Goal: Transaction & Acquisition: Book appointment/travel/reservation

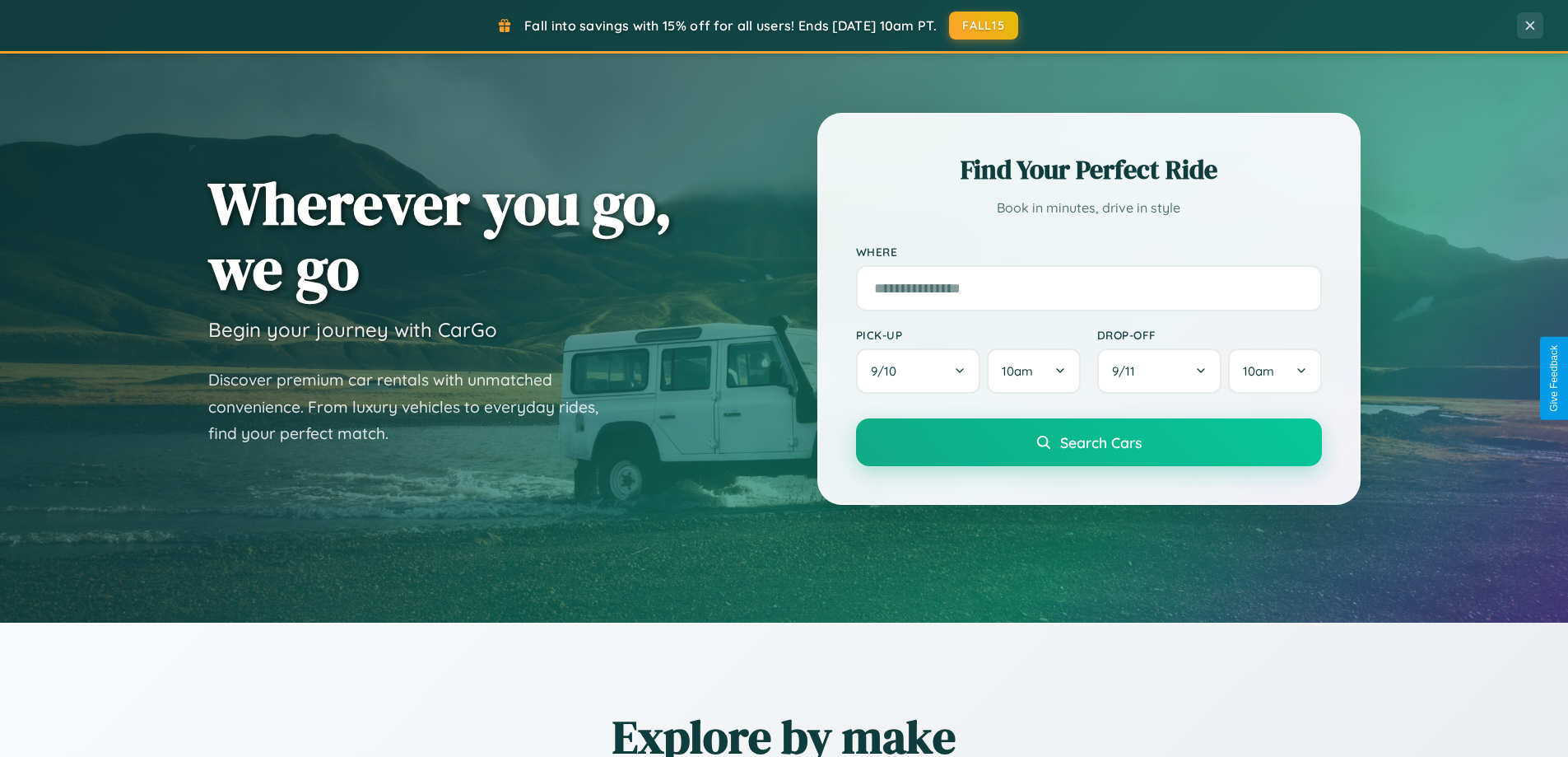
scroll to position [710, 0]
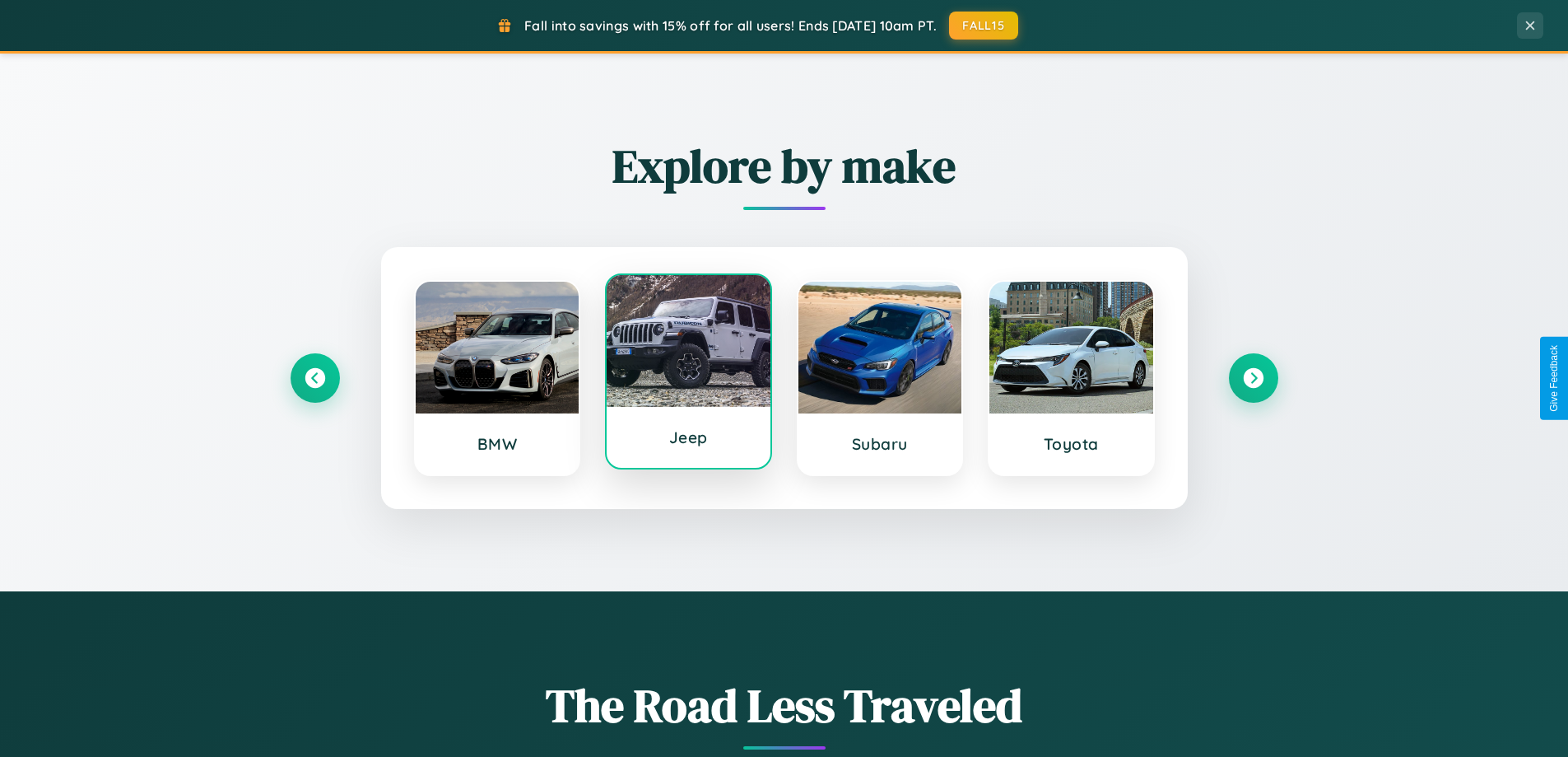
click at [688, 373] on div at bounding box center [688, 341] width 164 height 132
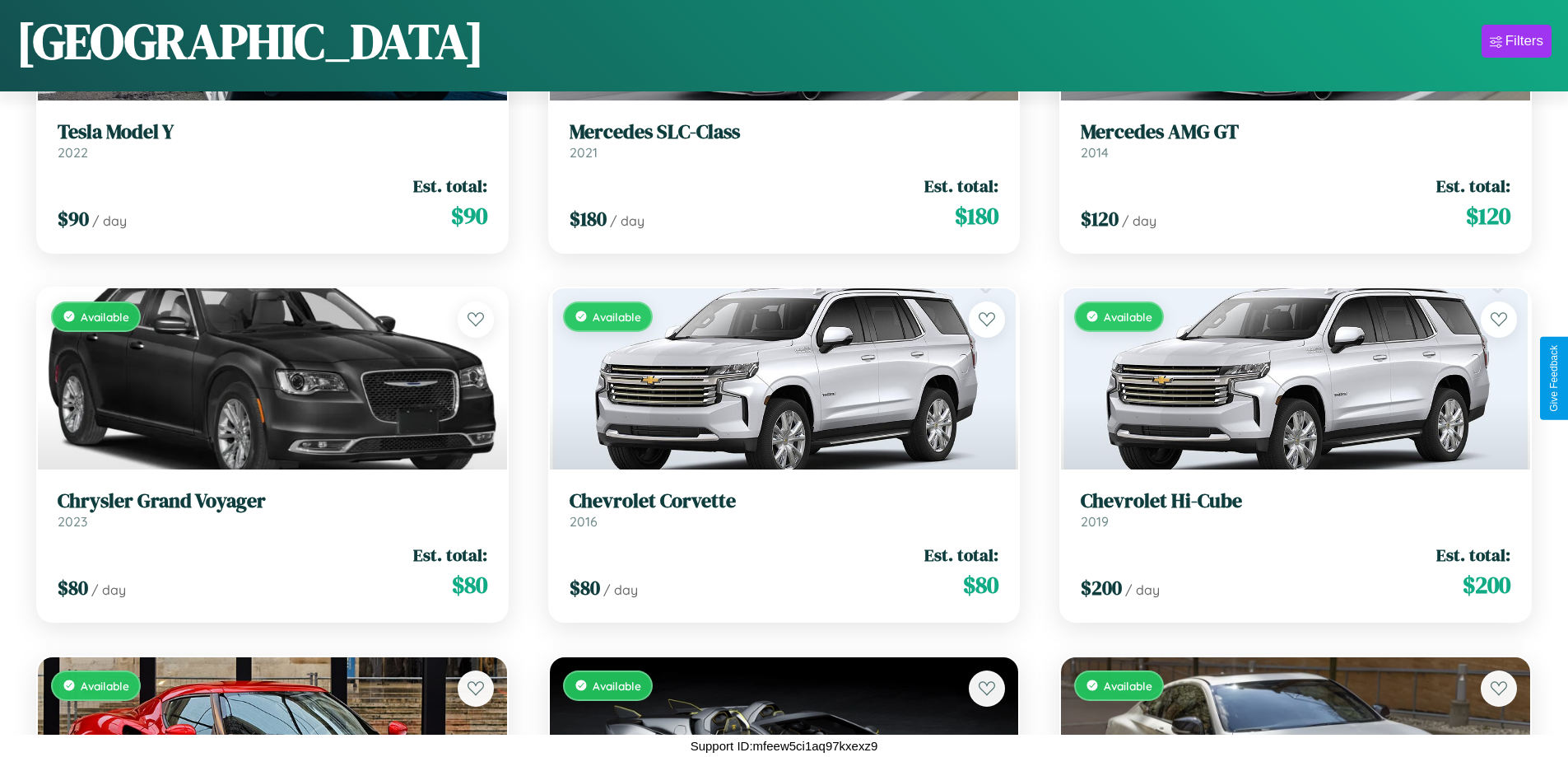
scroll to position [10188, 0]
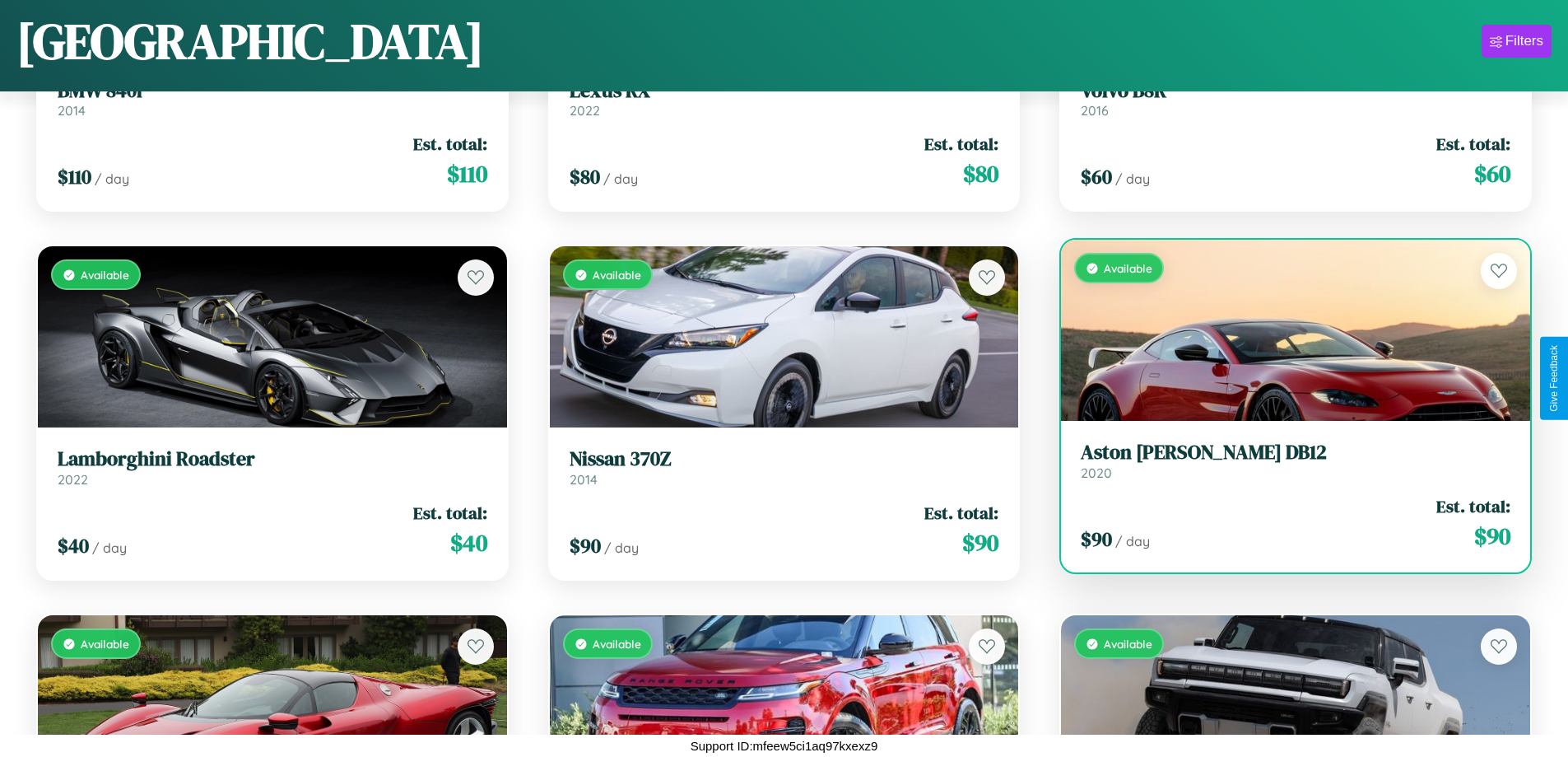
click at [1284, 465] on link "Aston Martin DB12 2020" at bounding box center [1296, 461] width 429 height 41
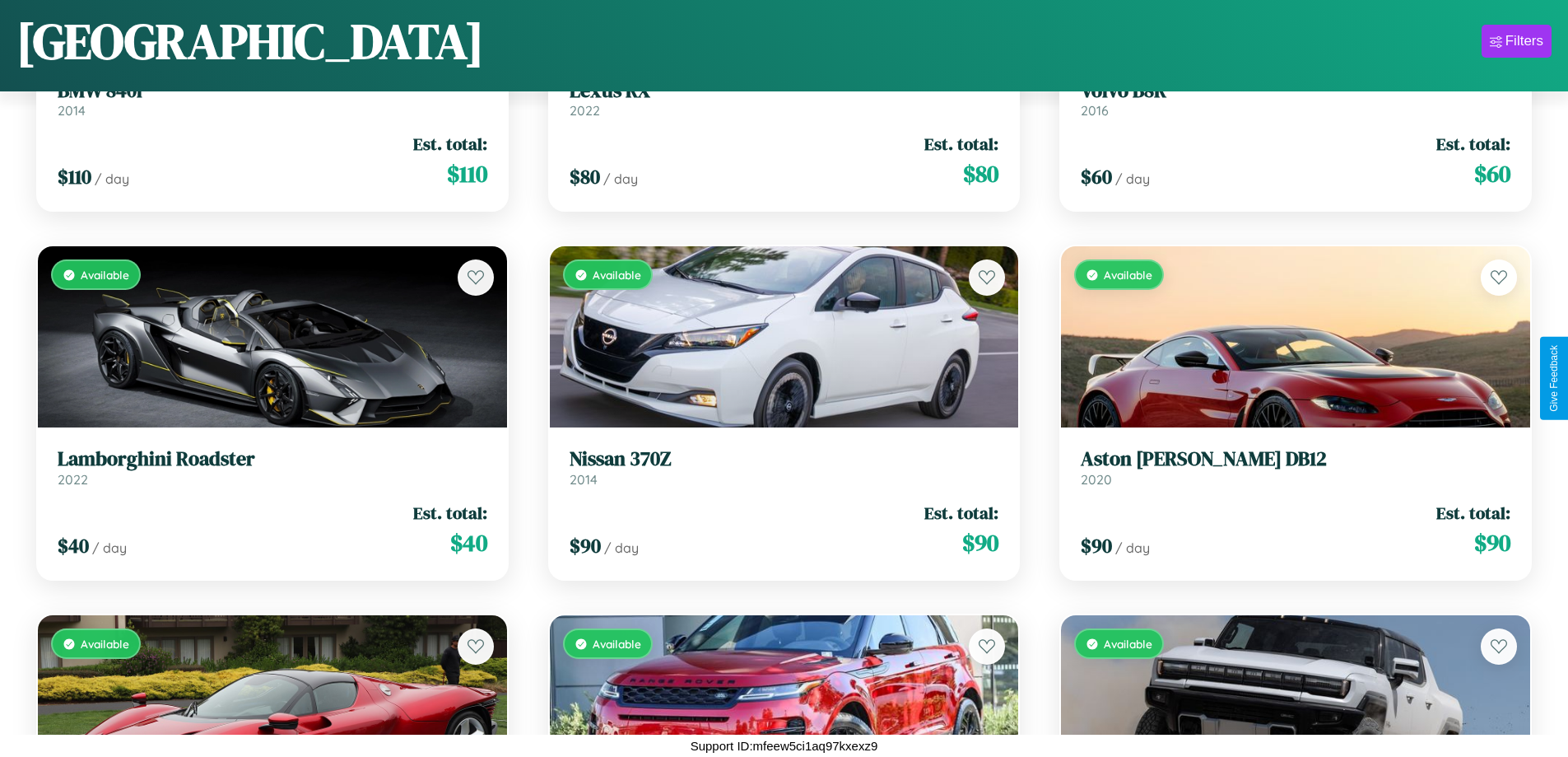
scroll to position [1400, 0]
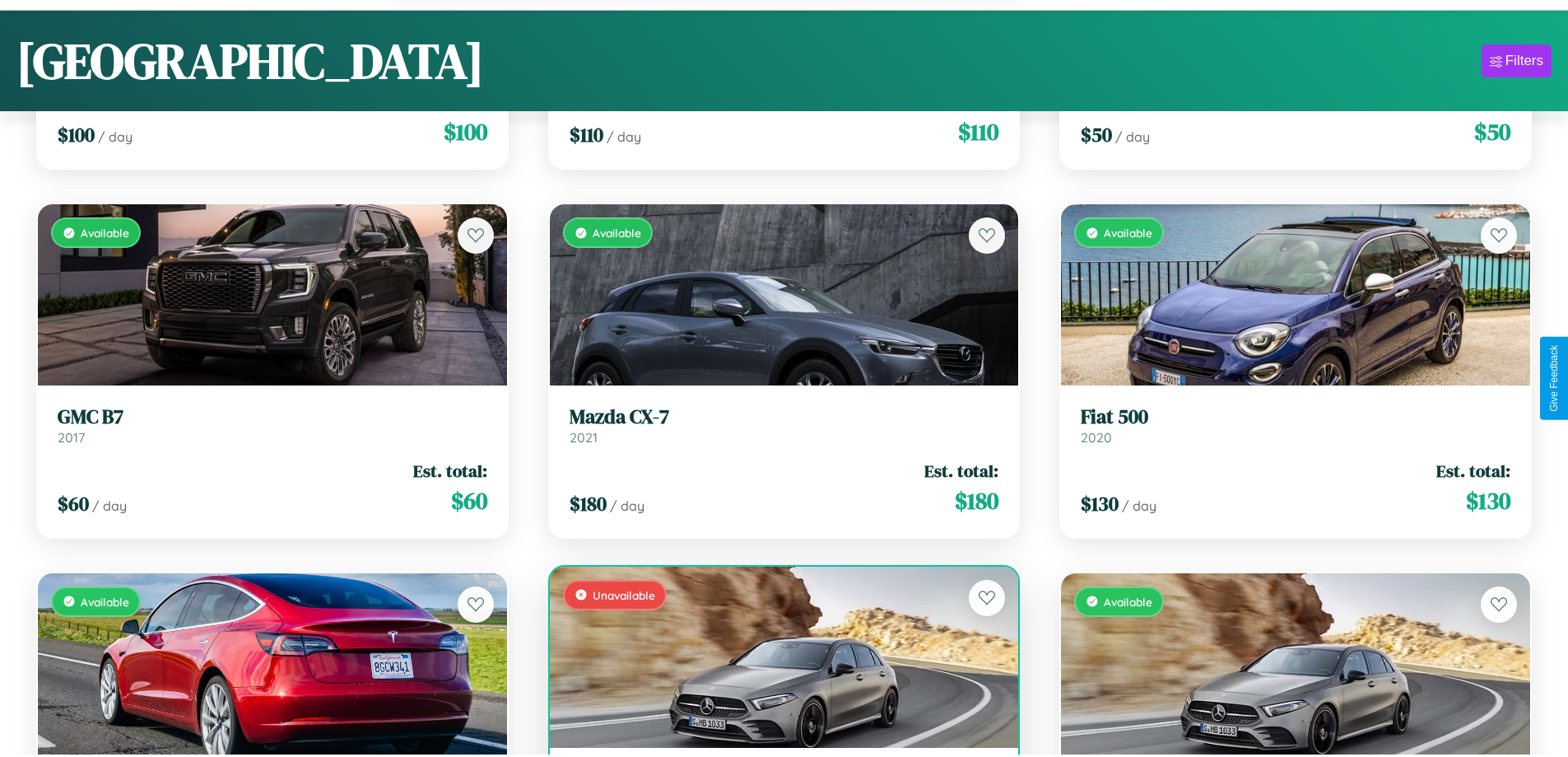
click at [777, 665] on div "Unavailable" at bounding box center [784, 657] width 469 height 181
click at [777, 659] on div "Unavailable" at bounding box center [784, 657] width 469 height 181
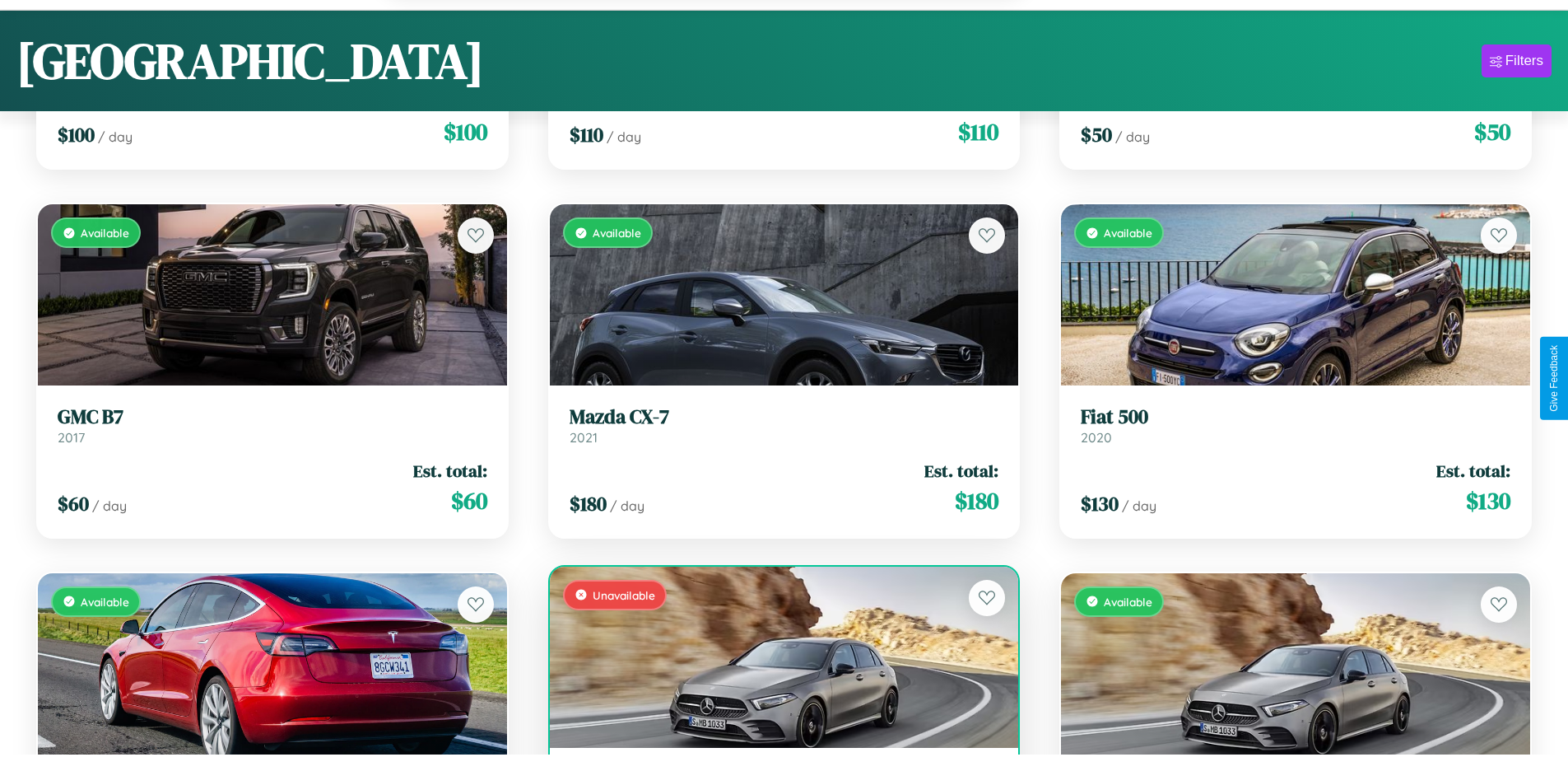
click at [777, 659] on div "Unavailable" at bounding box center [784, 657] width 469 height 181
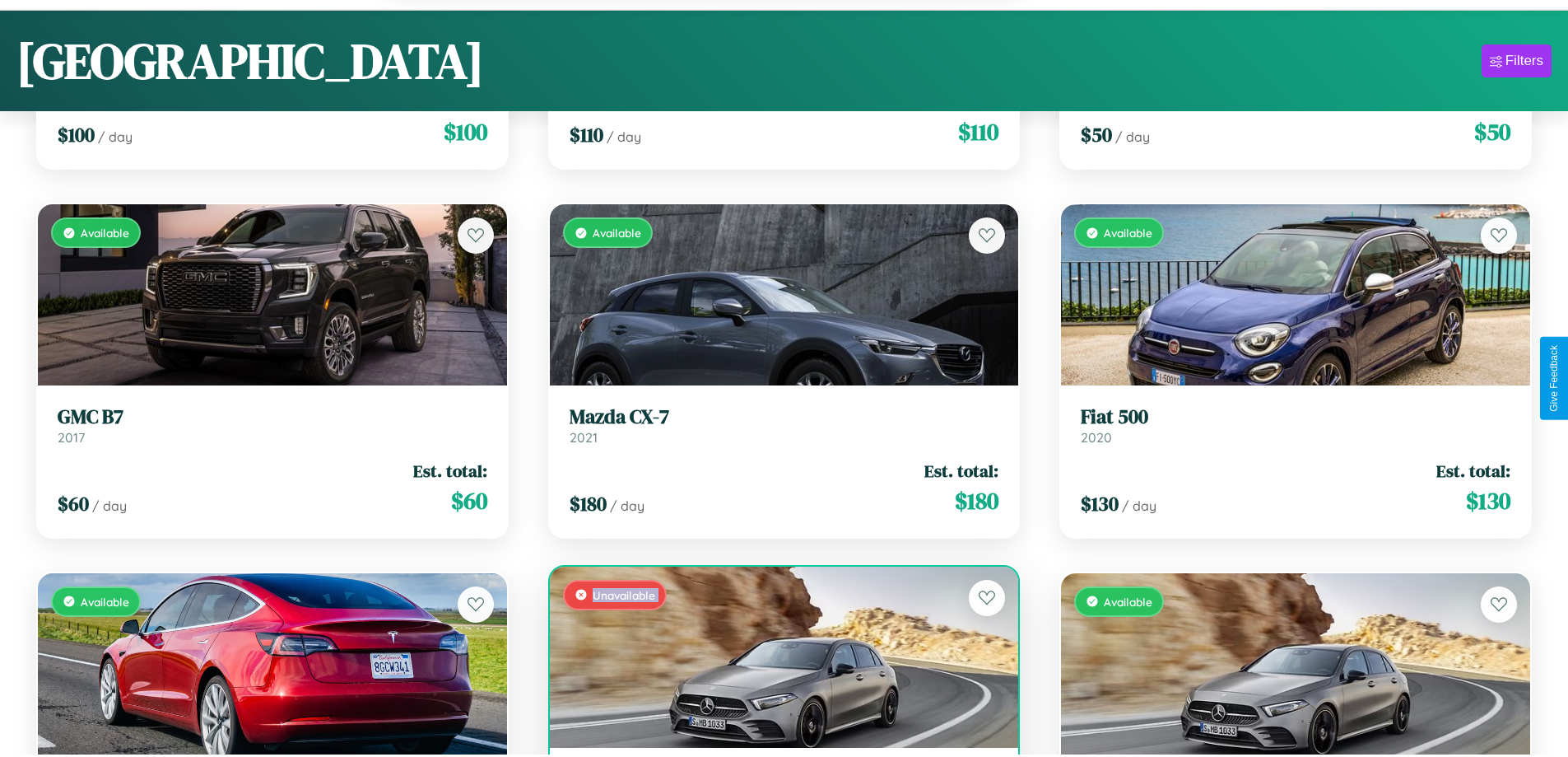
click at [777, 659] on div "Unavailable" at bounding box center [784, 657] width 469 height 181
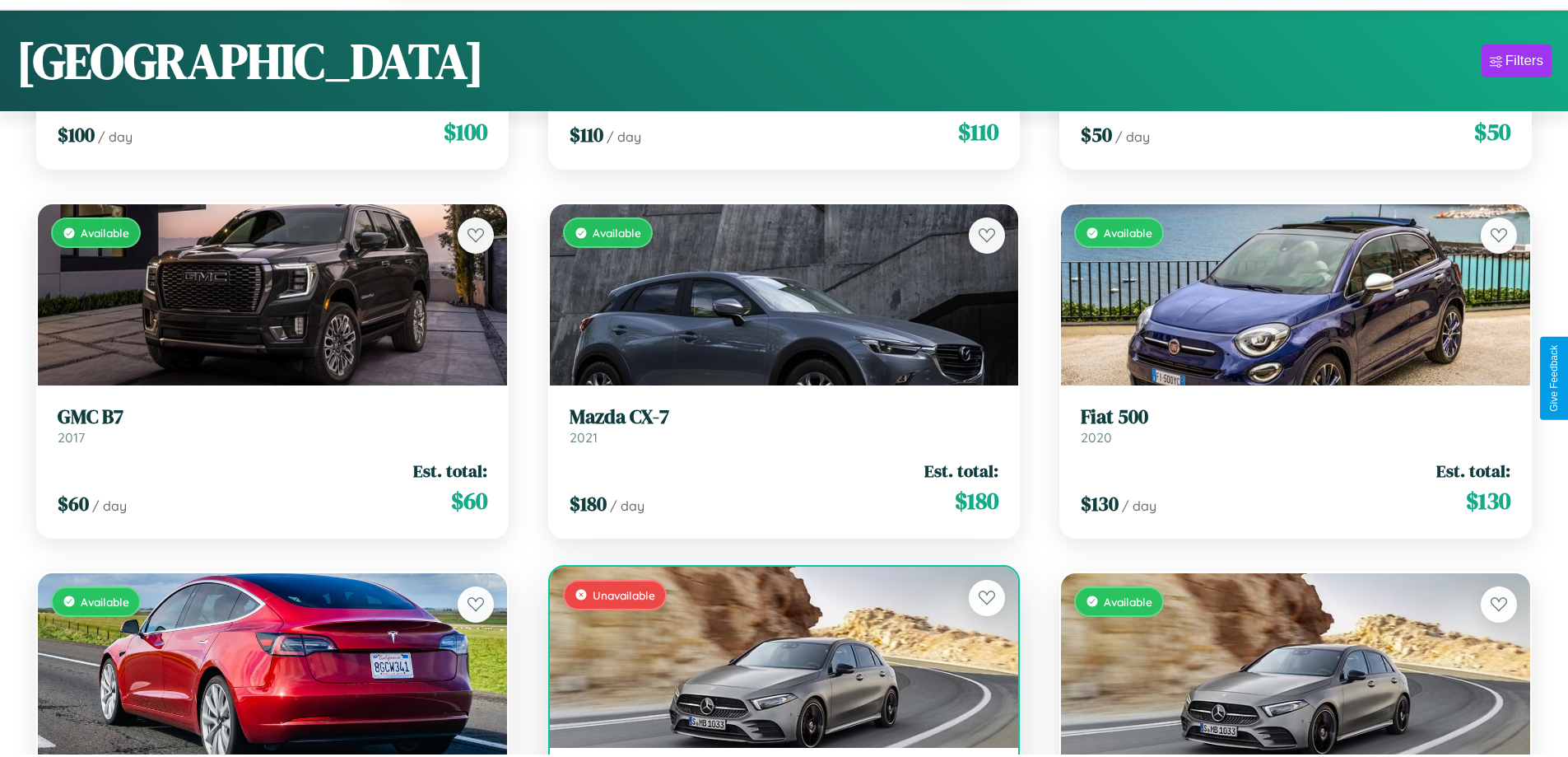
click at [777, 659] on div "Unavailable" at bounding box center [784, 657] width 469 height 181
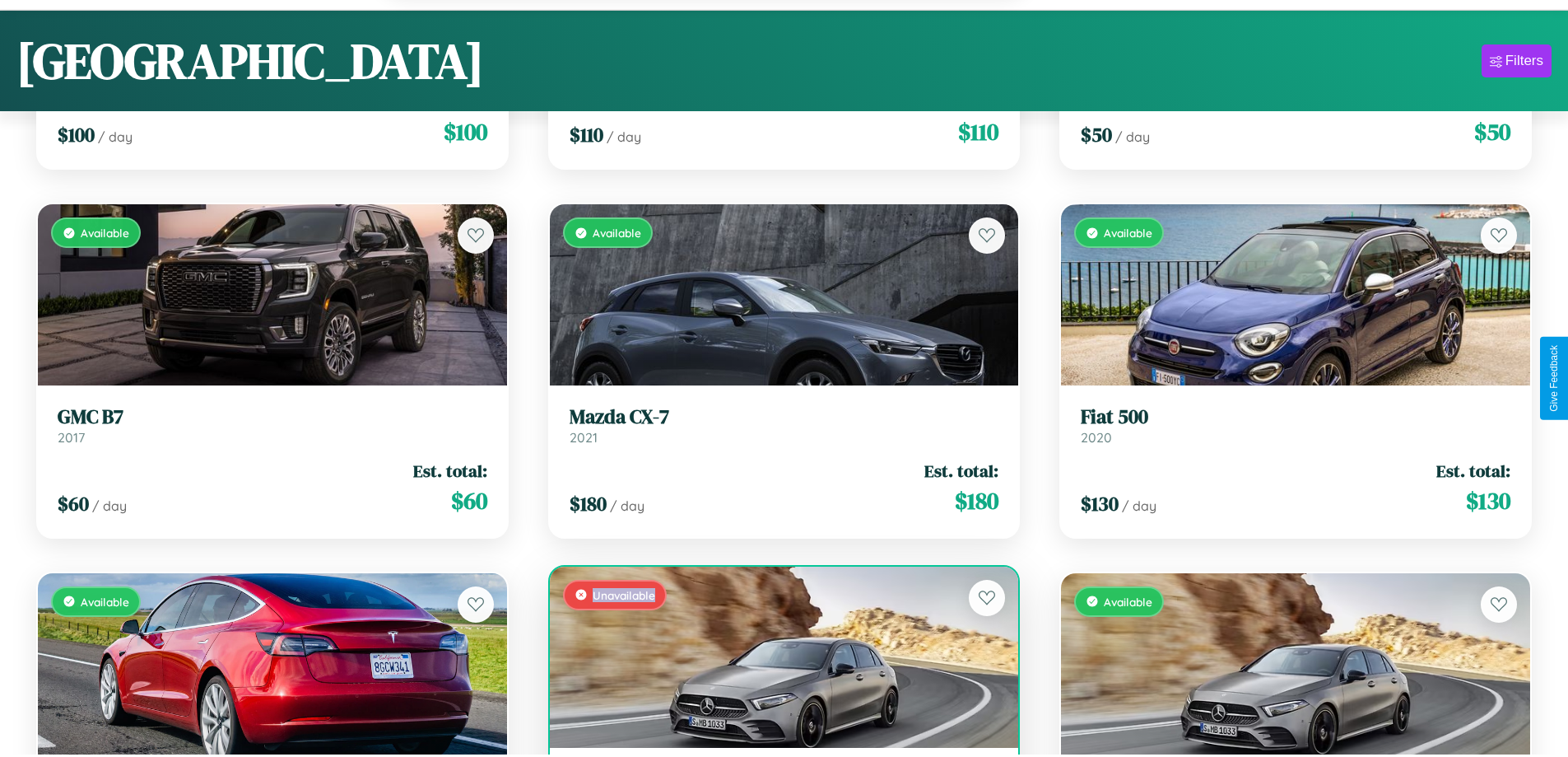
click at [777, 659] on div "Unavailable" at bounding box center [784, 657] width 469 height 181
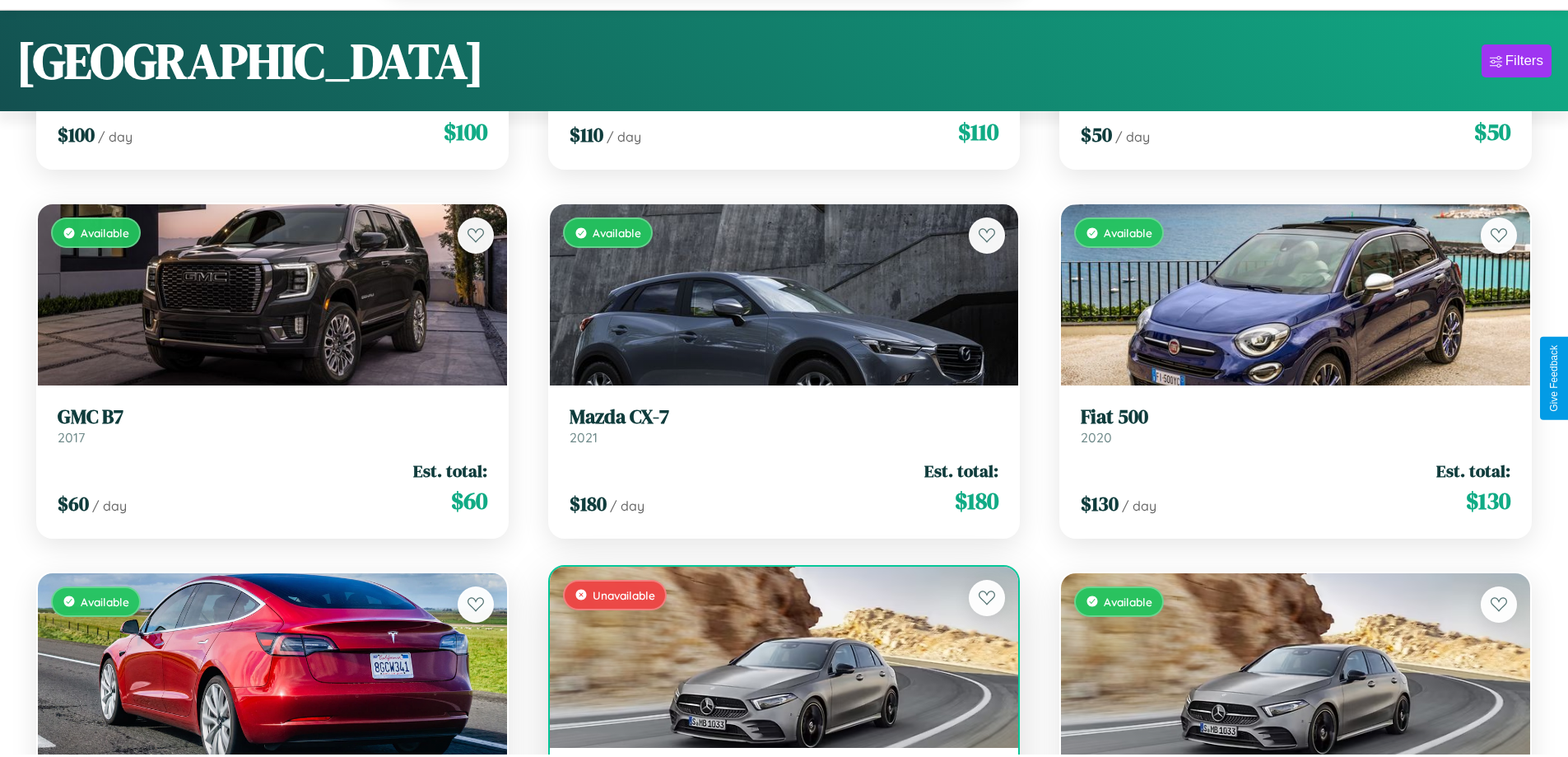
scroll to position [1453, 0]
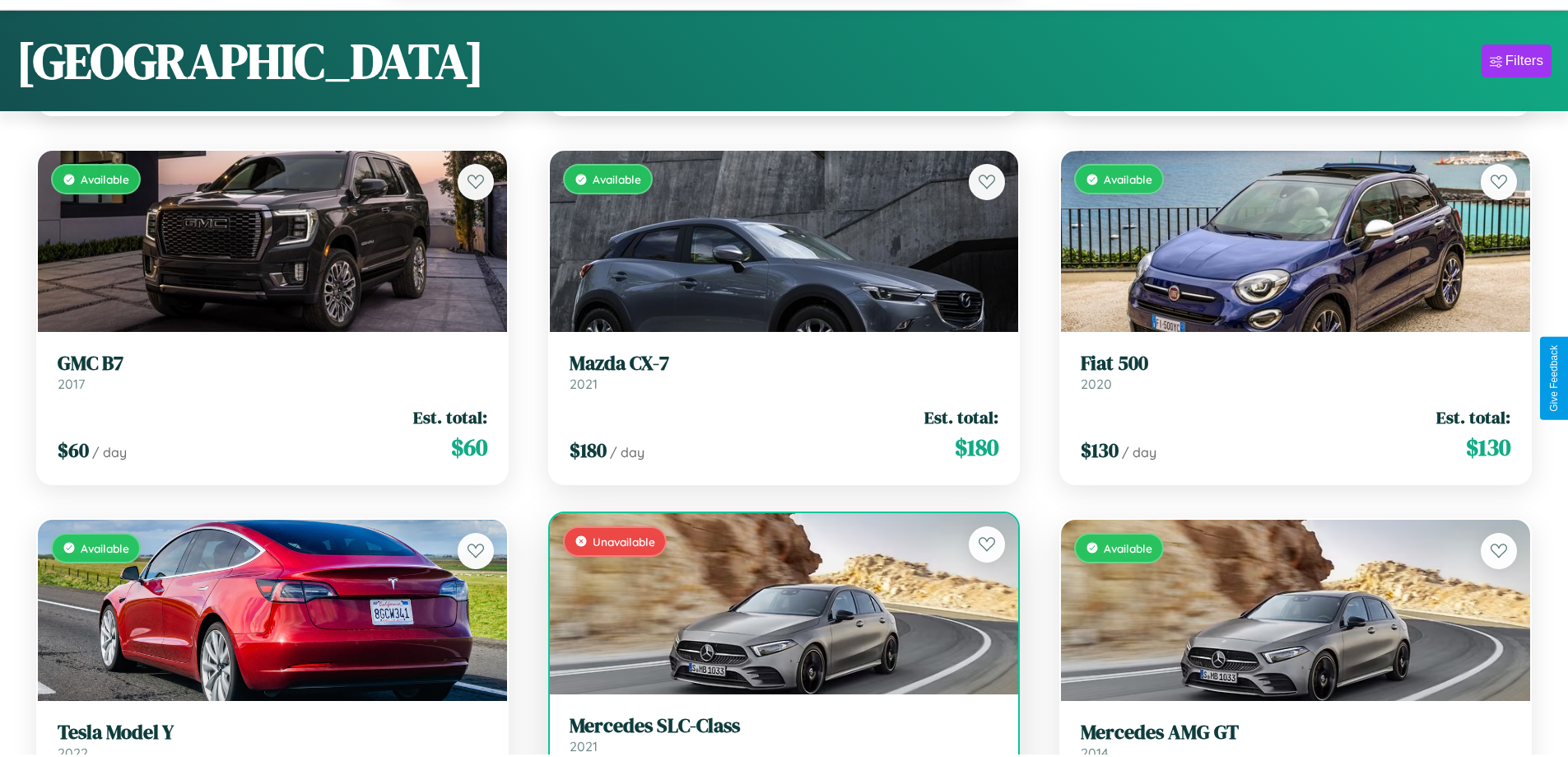
click at [777, 736] on h3 "Mercedes SLC-Class" at bounding box center [784, 725] width 429 height 24
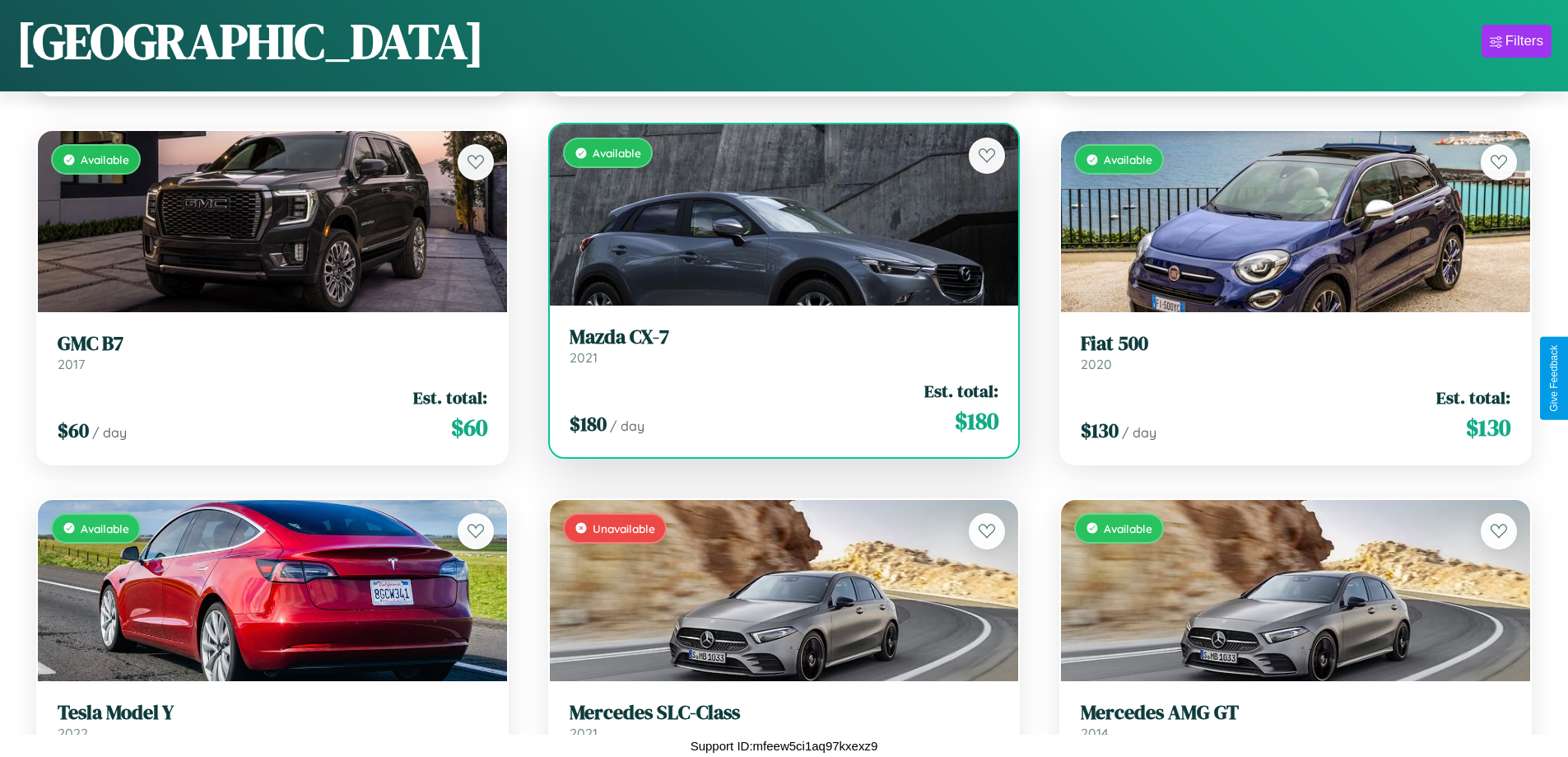
scroll to position [9081, 0]
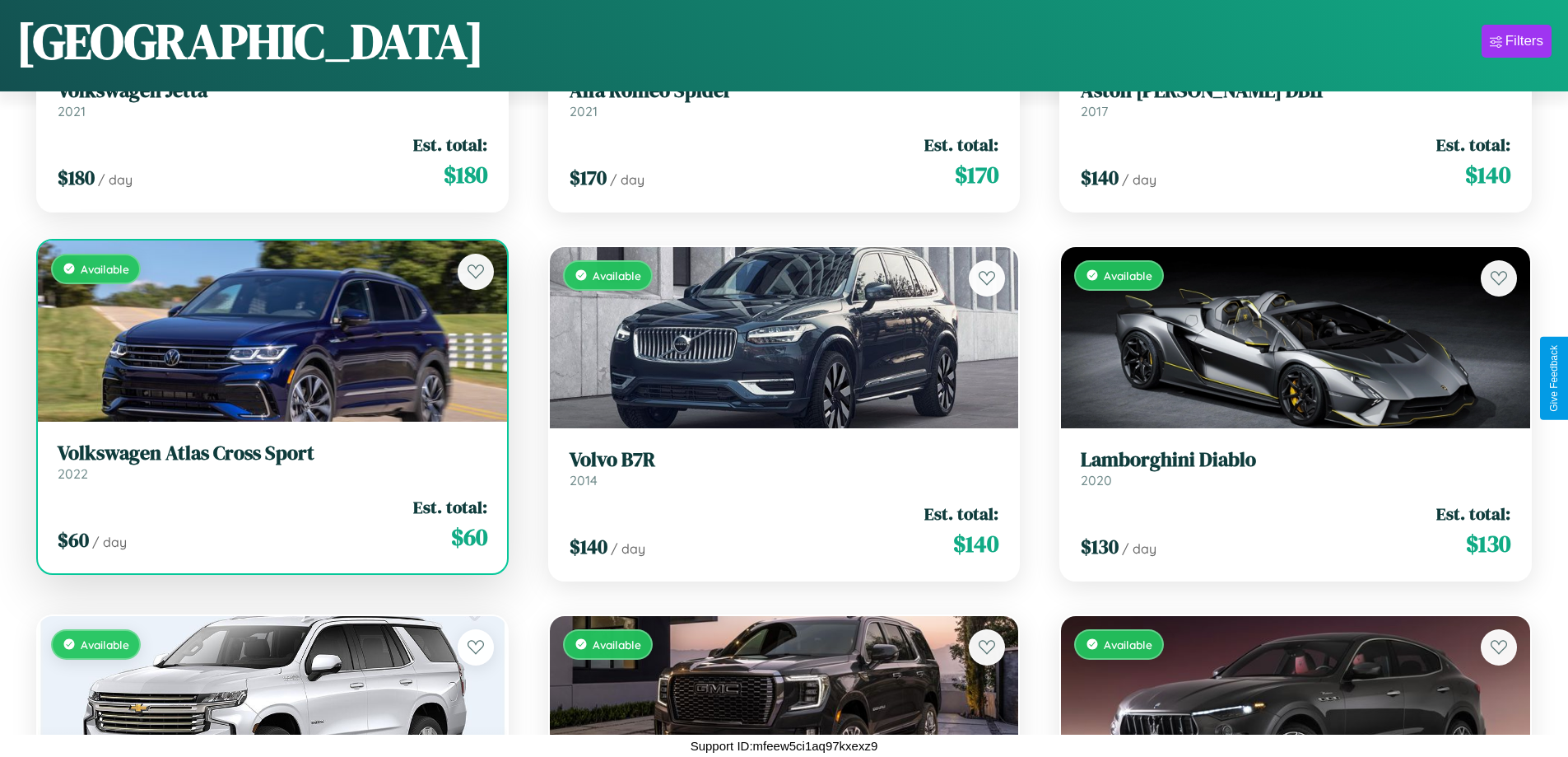
click at [270, 467] on link "Volkswagen Atlas Cross Sport 2022" at bounding box center [272, 461] width 429 height 41
